Goal: Obtain resource: Obtain resource

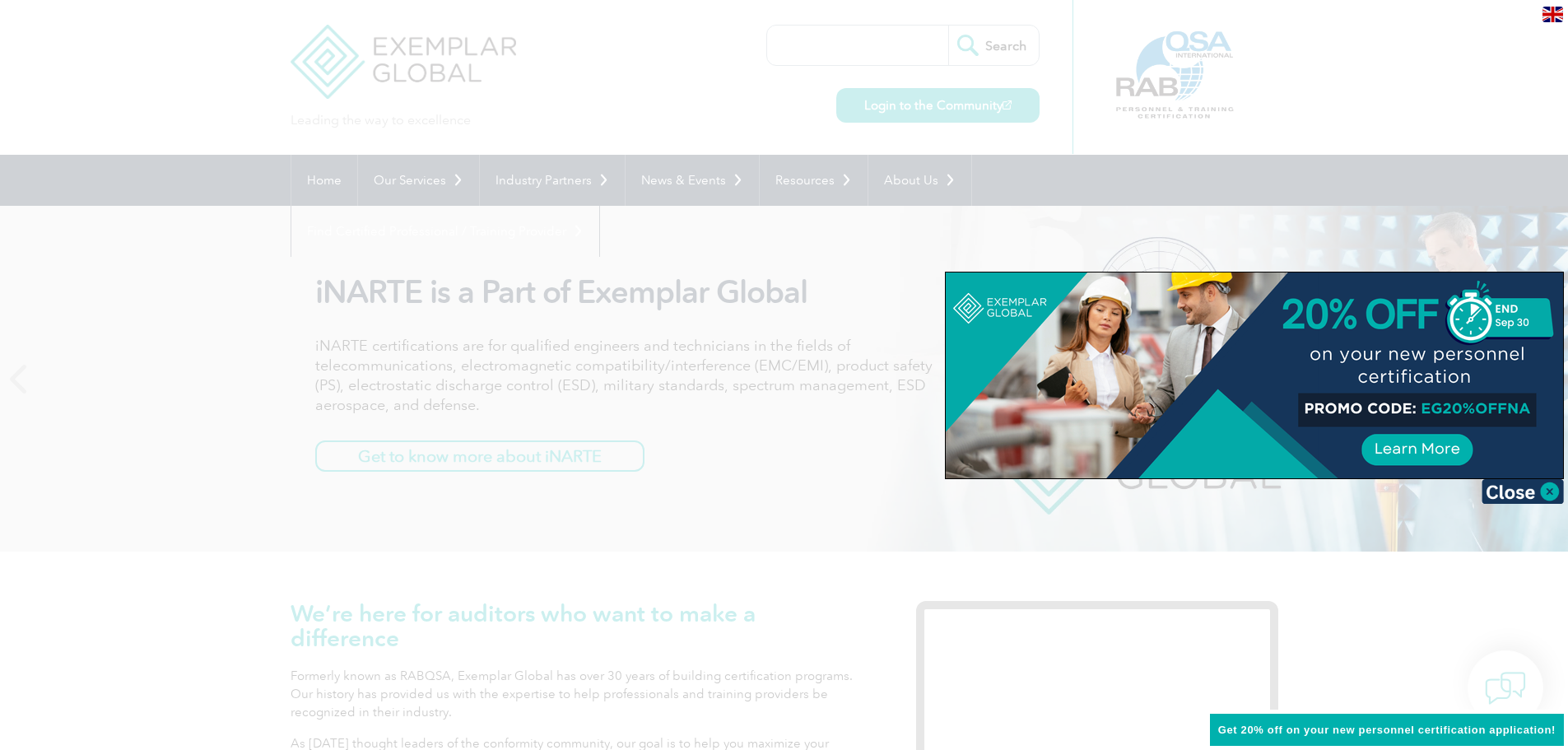
click at [204, 296] on div at bounding box center [784, 375] width 1568 height 750
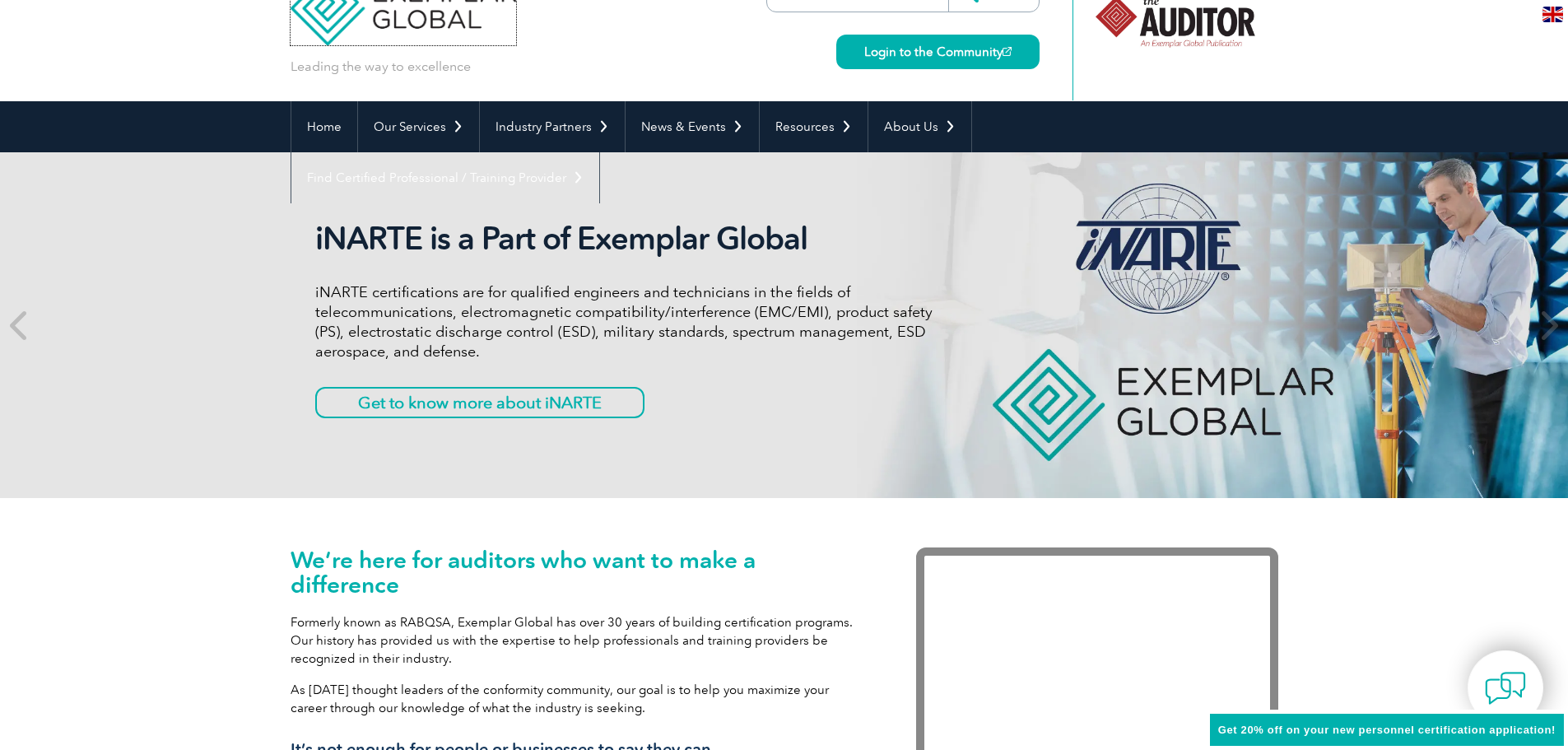
scroll to position [82, 0]
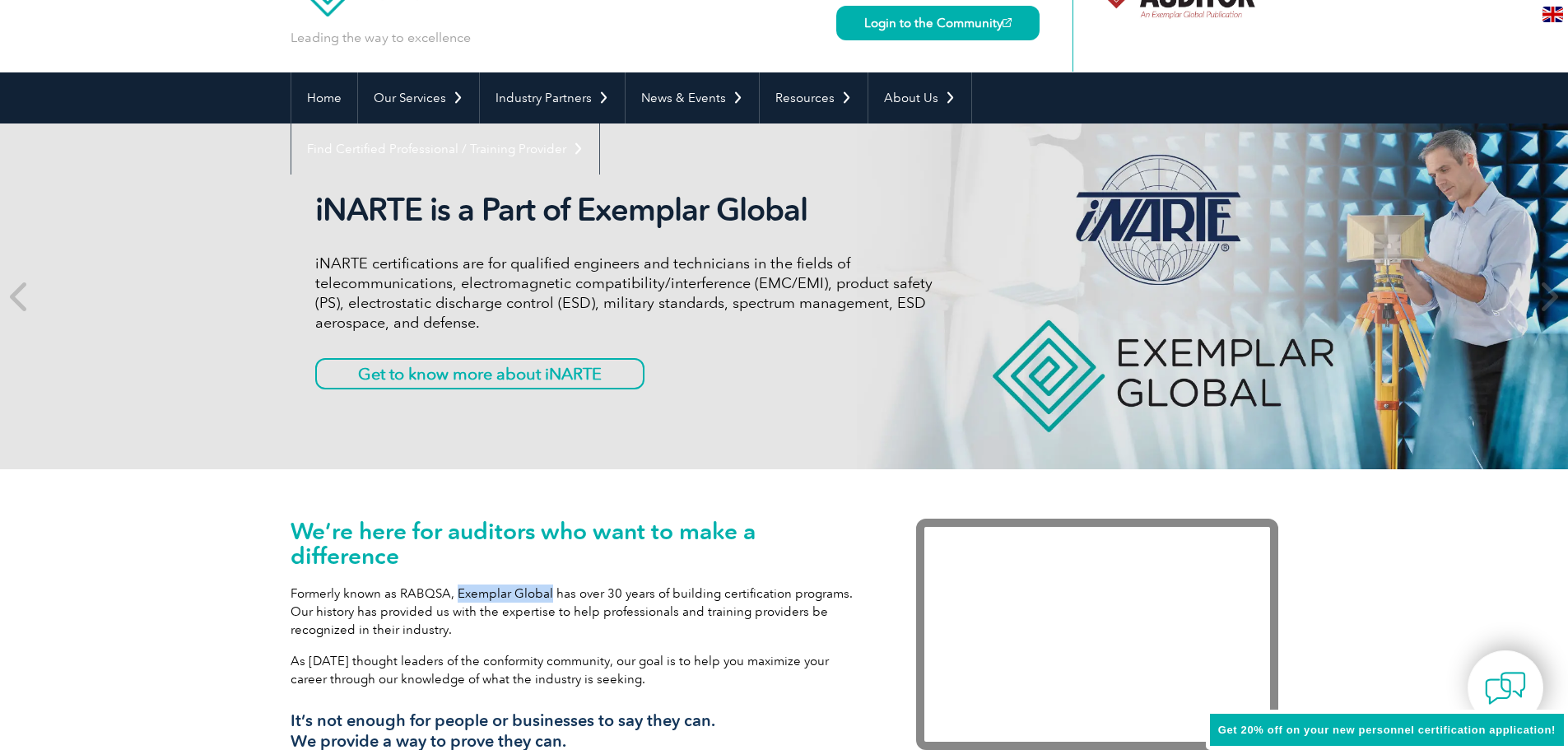
drag, startPoint x: 454, startPoint y: 589, endPoint x: 547, endPoint y: 590, distance: 93.0
click at [547, 590] on p "Formerly known as RABQSA, Exemplar Global has over 30 years of building certifi…" at bounding box center [578, 612] width 577 height 54
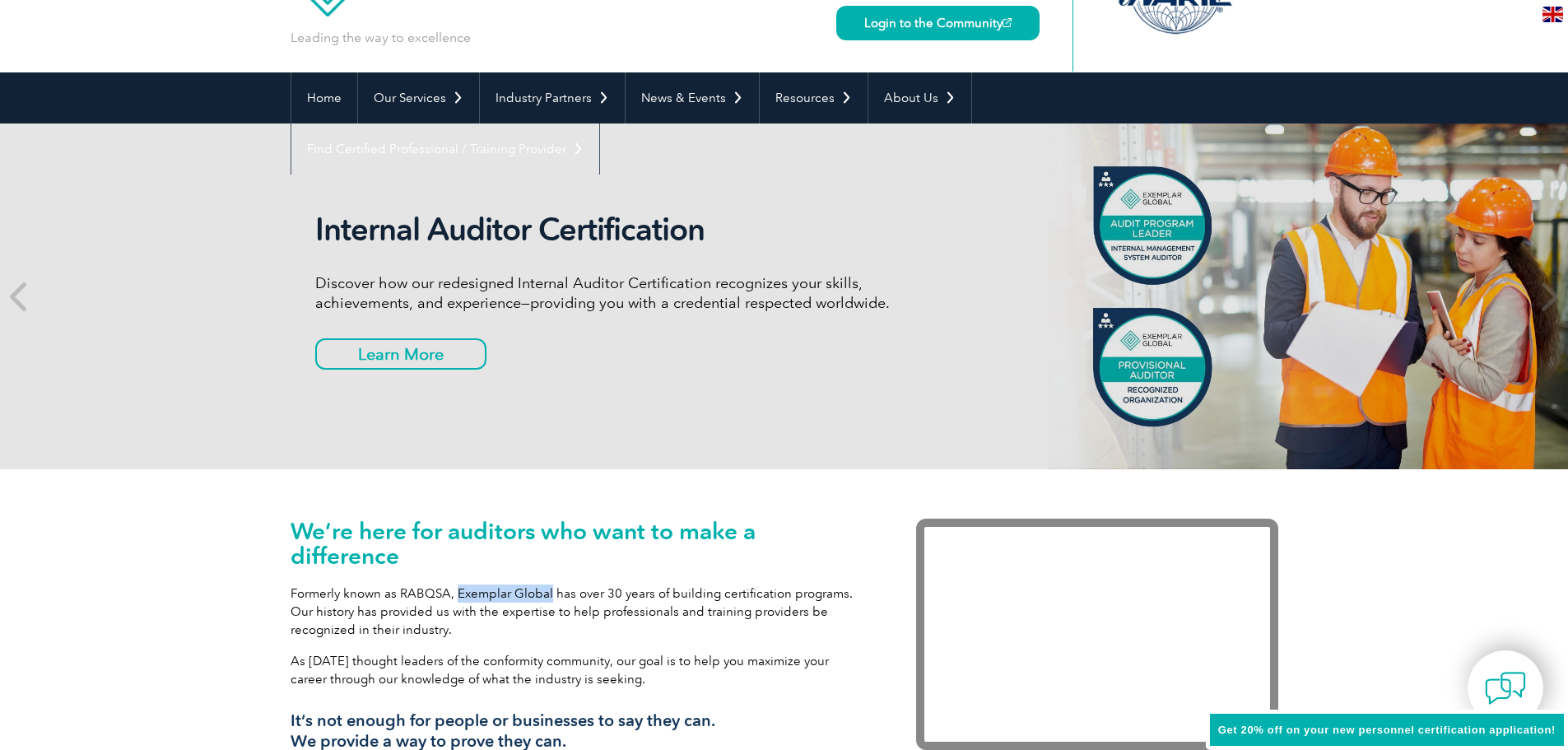
copy p "Exemplar Global"
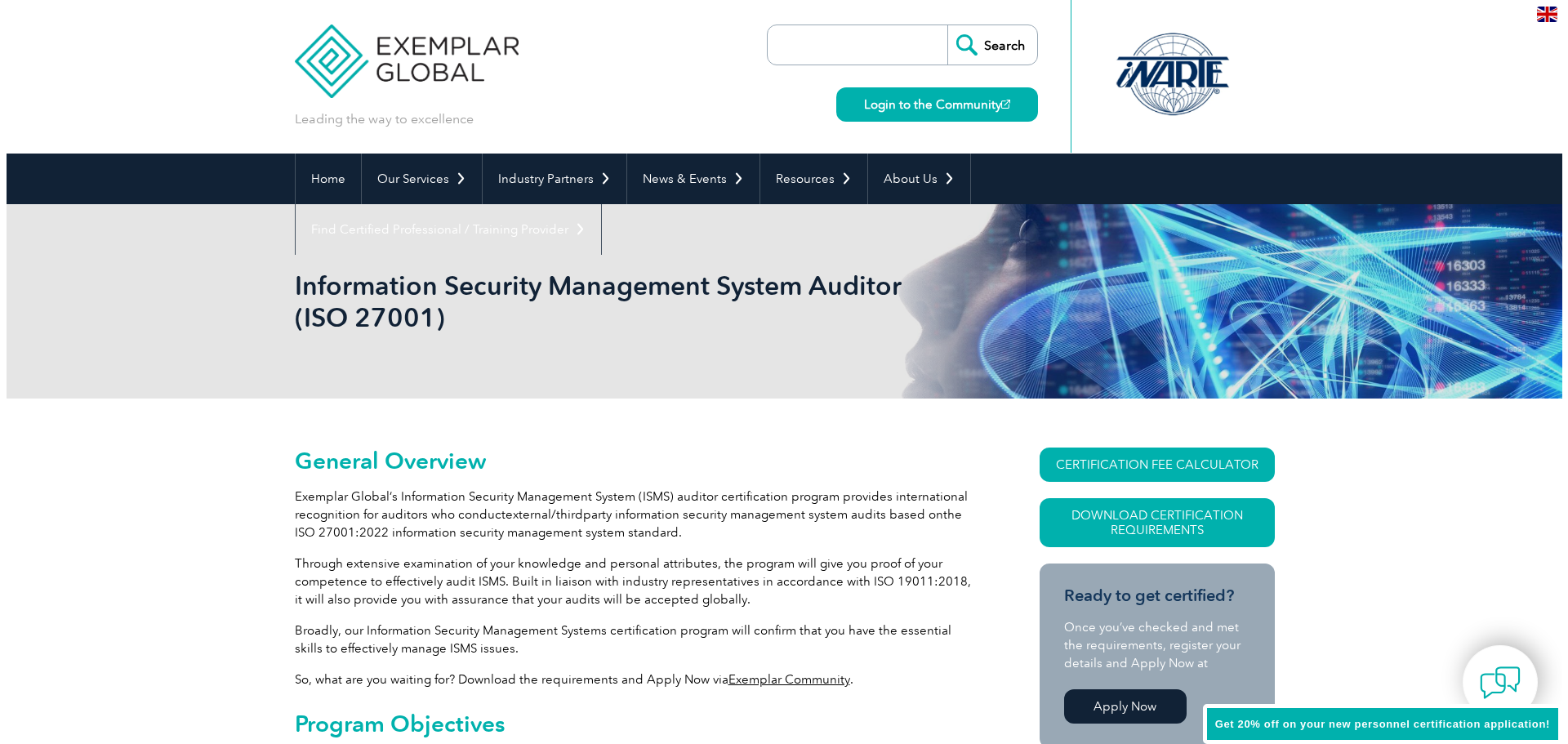
scroll to position [95, 0]
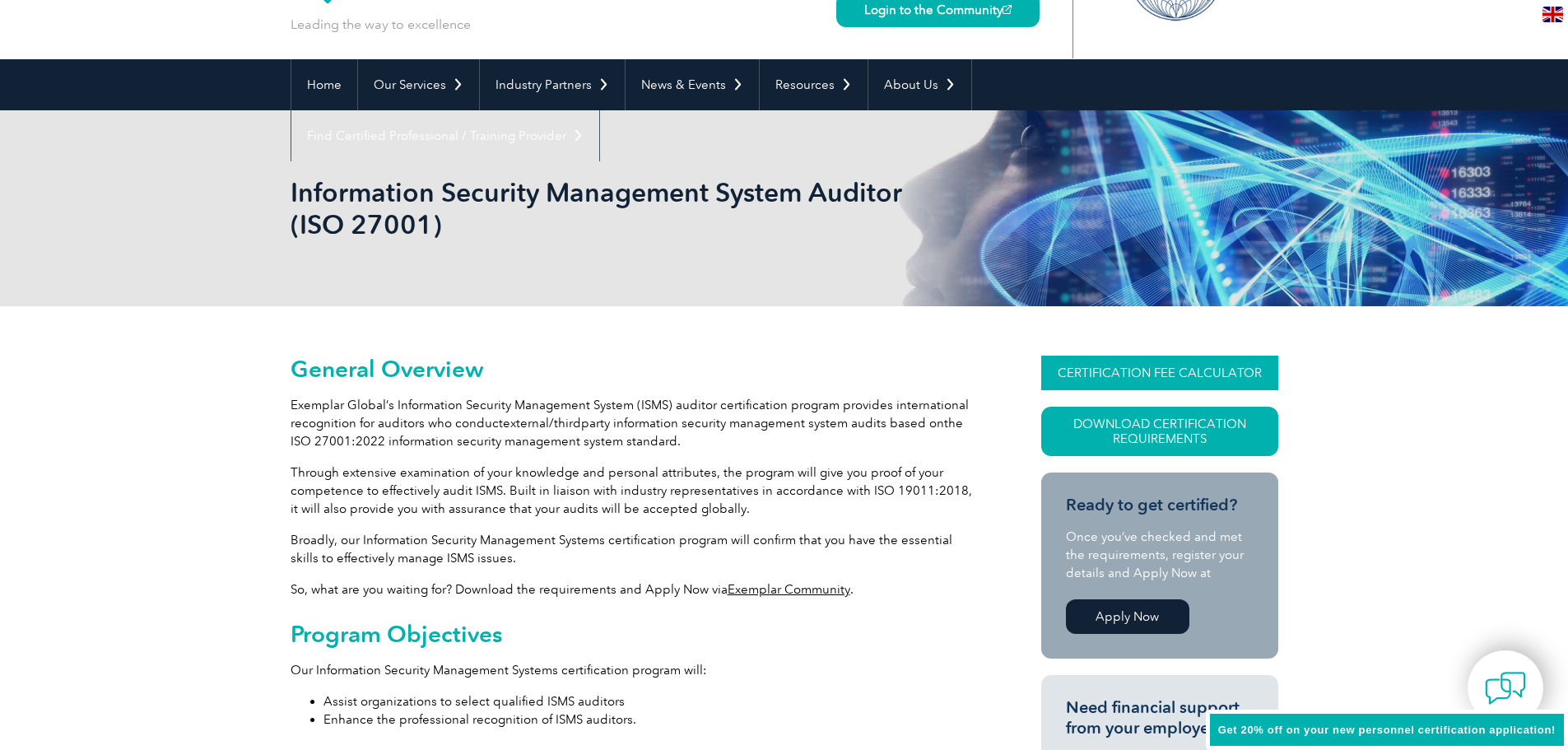
click at [1175, 365] on link "CERTIFICATION FEE CALCULATOR" at bounding box center [1160, 374] width 237 height 35
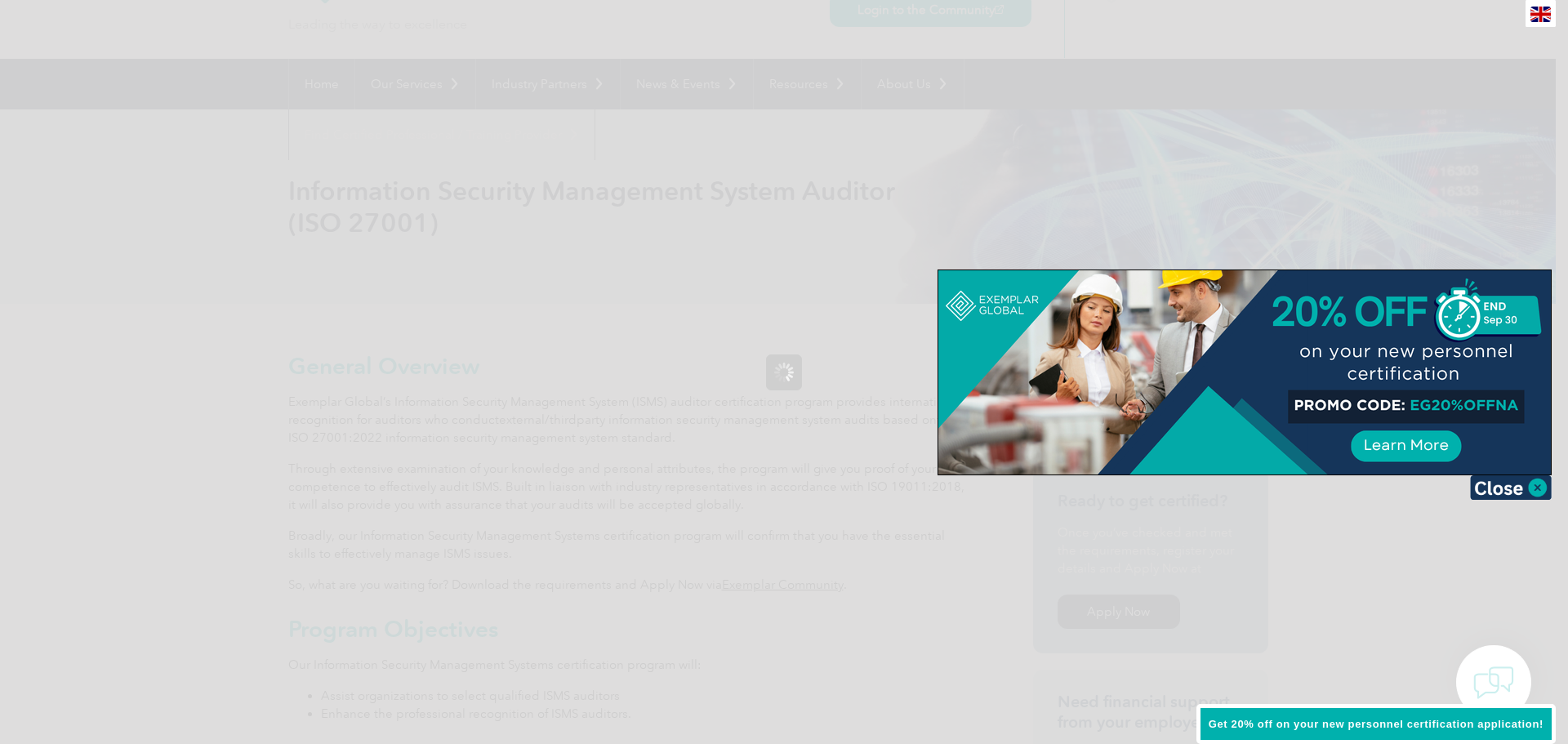
scroll to position [0, 0]
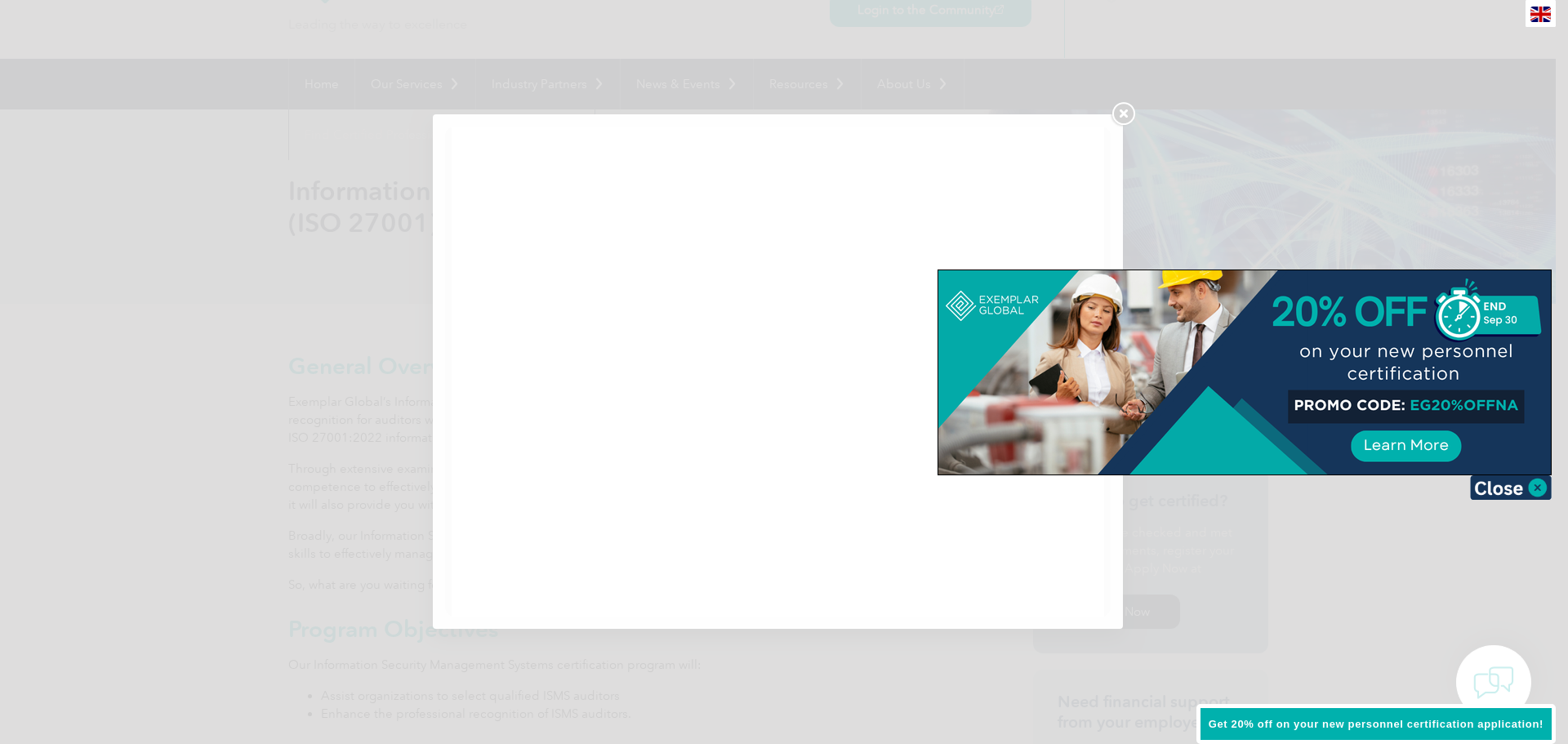
click at [1129, 110] on div at bounding box center [784, 372] width 1568 height 744
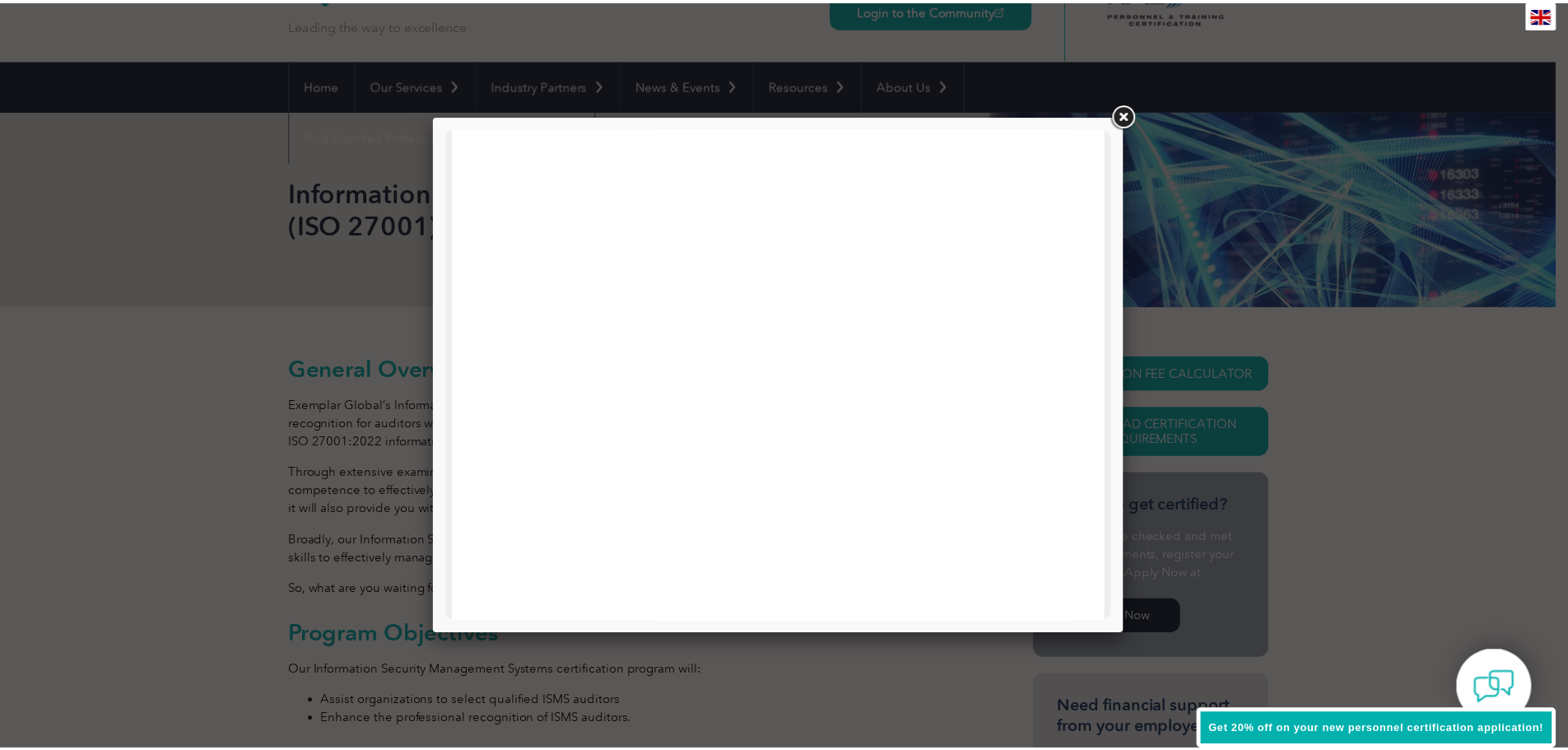
scroll to position [127, 0]
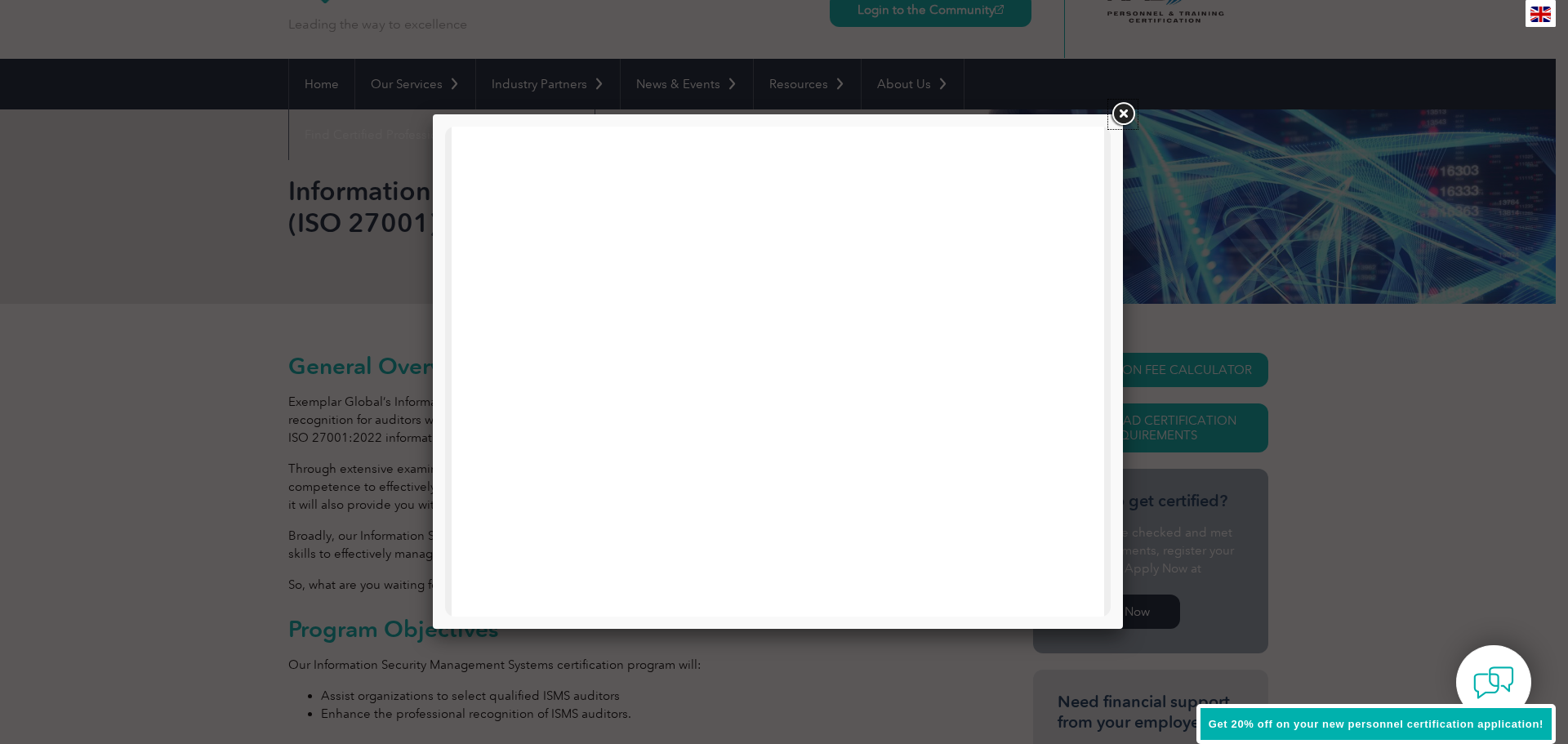
click at [1124, 116] on link at bounding box center [1123, 114] width 30 height 30
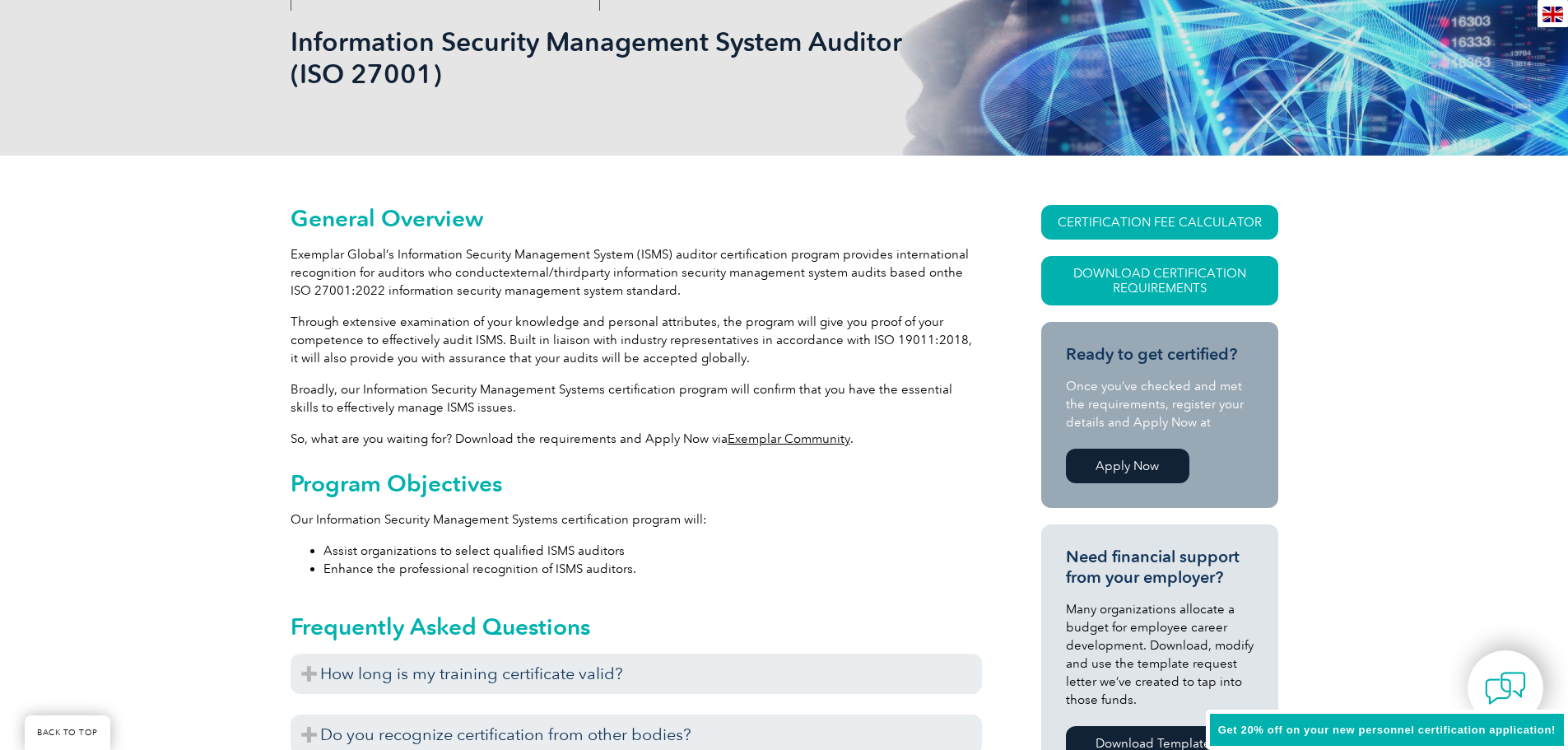
scroll to position [260, 0]
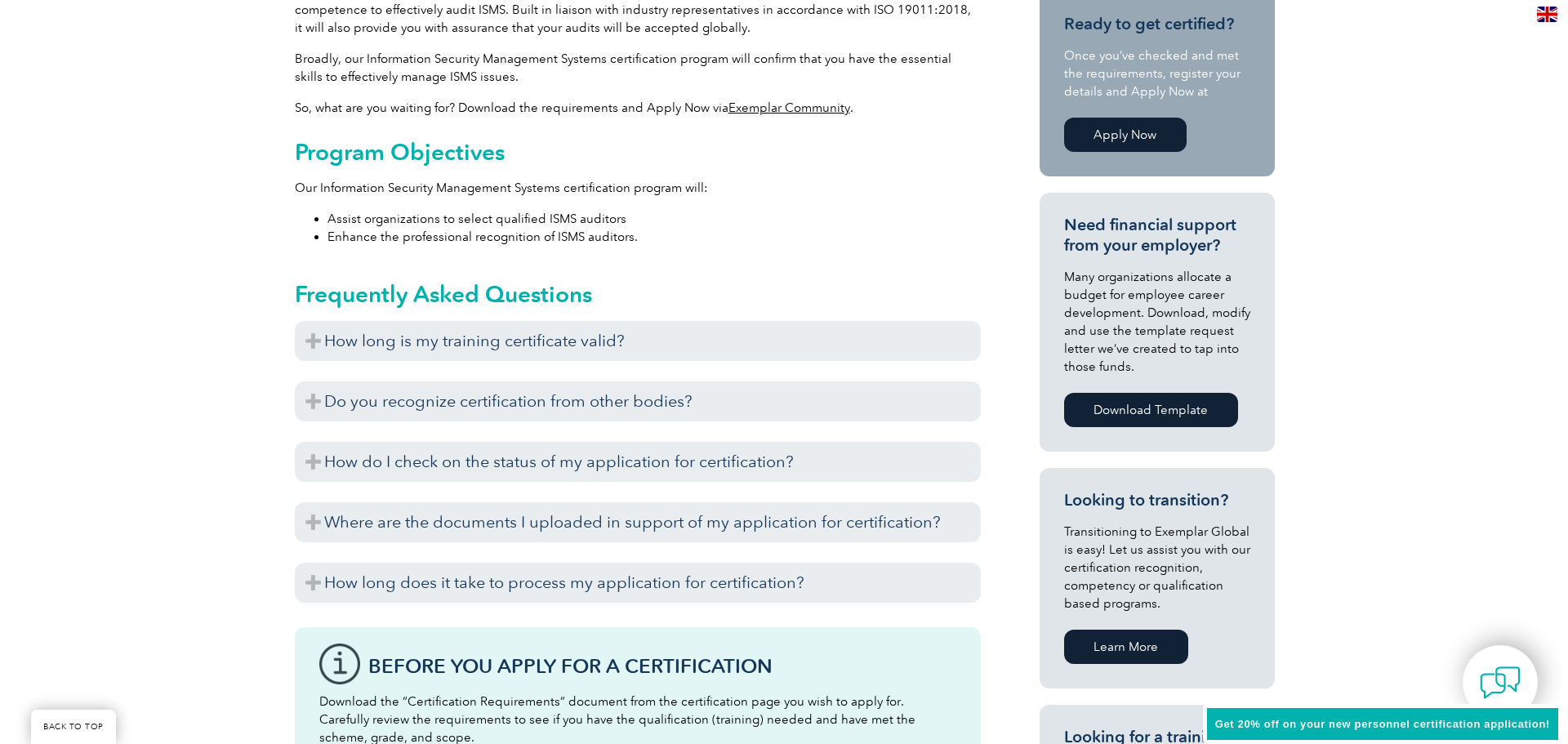
scroll to position [0, 0]
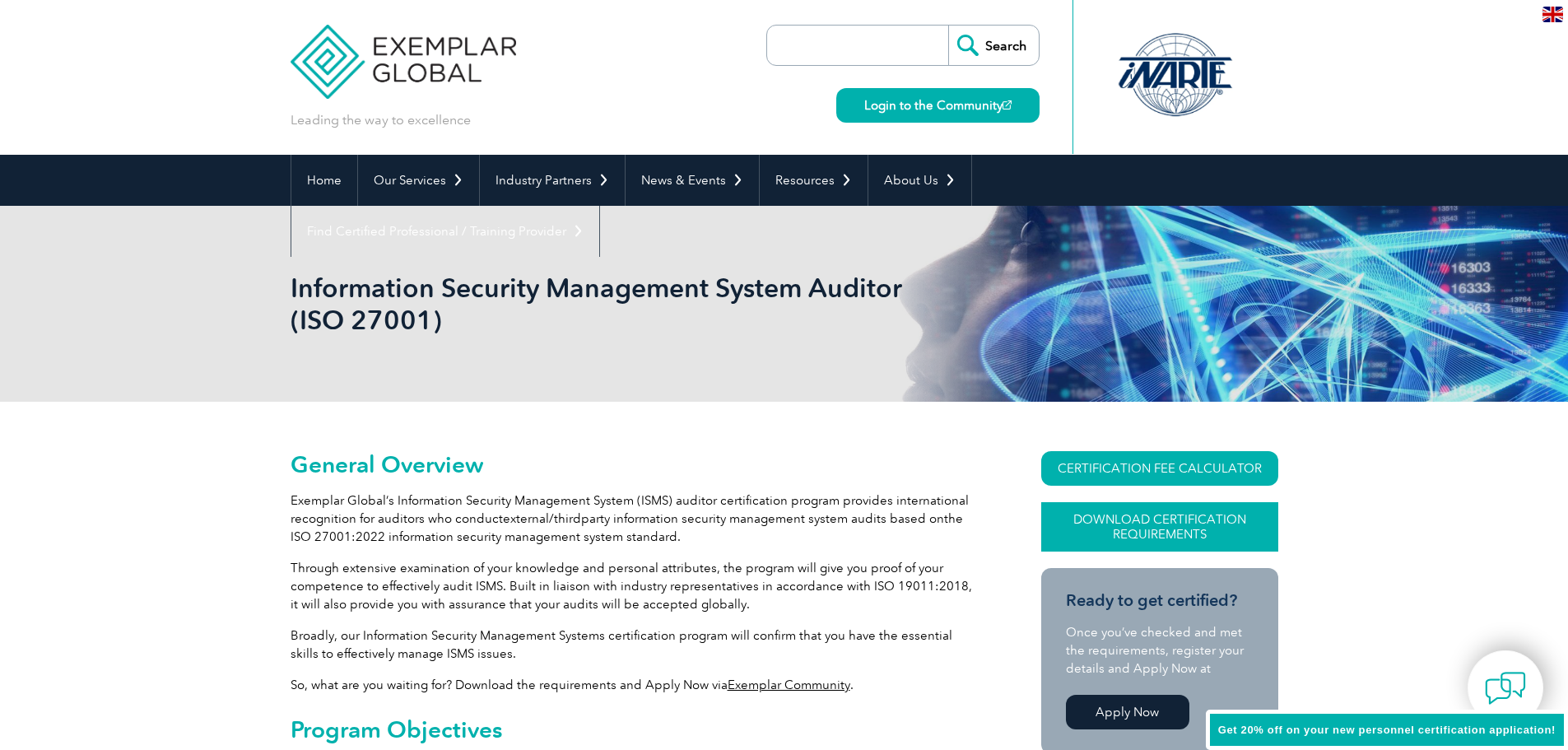
click at [1116, 520] on link "Download Certification Requirements" at bounding box center [1160, 526] width 237 height 49
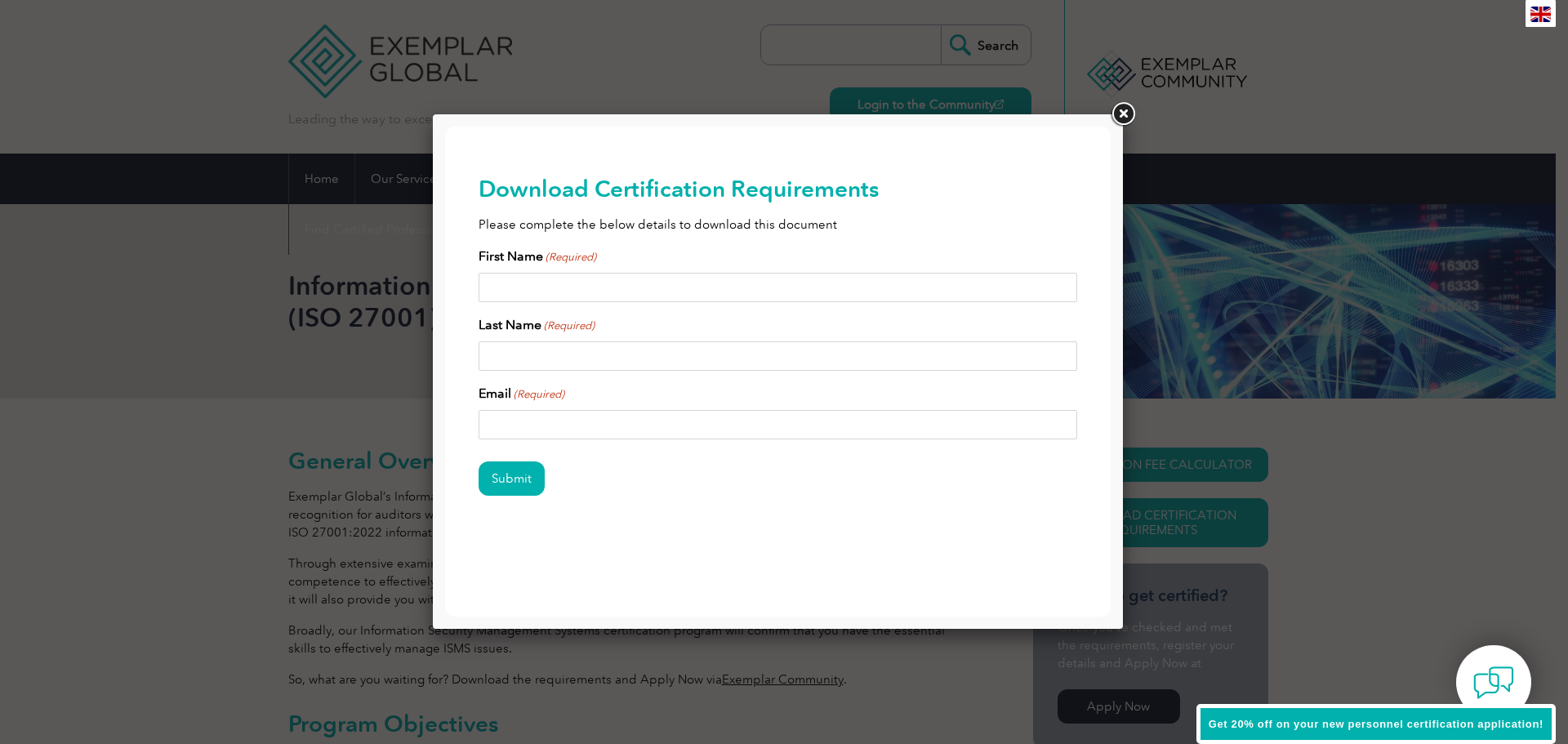
click at [683, 291] on input "First Name (Required)" at bounding box center [778, 287] width 600 height 30
drag, startPoint x: 1122, startPoint y: 110, endPoint x: 1128, endPoint y: 124, distance: 15.2
click at [1122, 110] on link at bounding box center [1123, 114] width 30 height 30
